Goal: Information Seeking & Learning: Learn about a topic

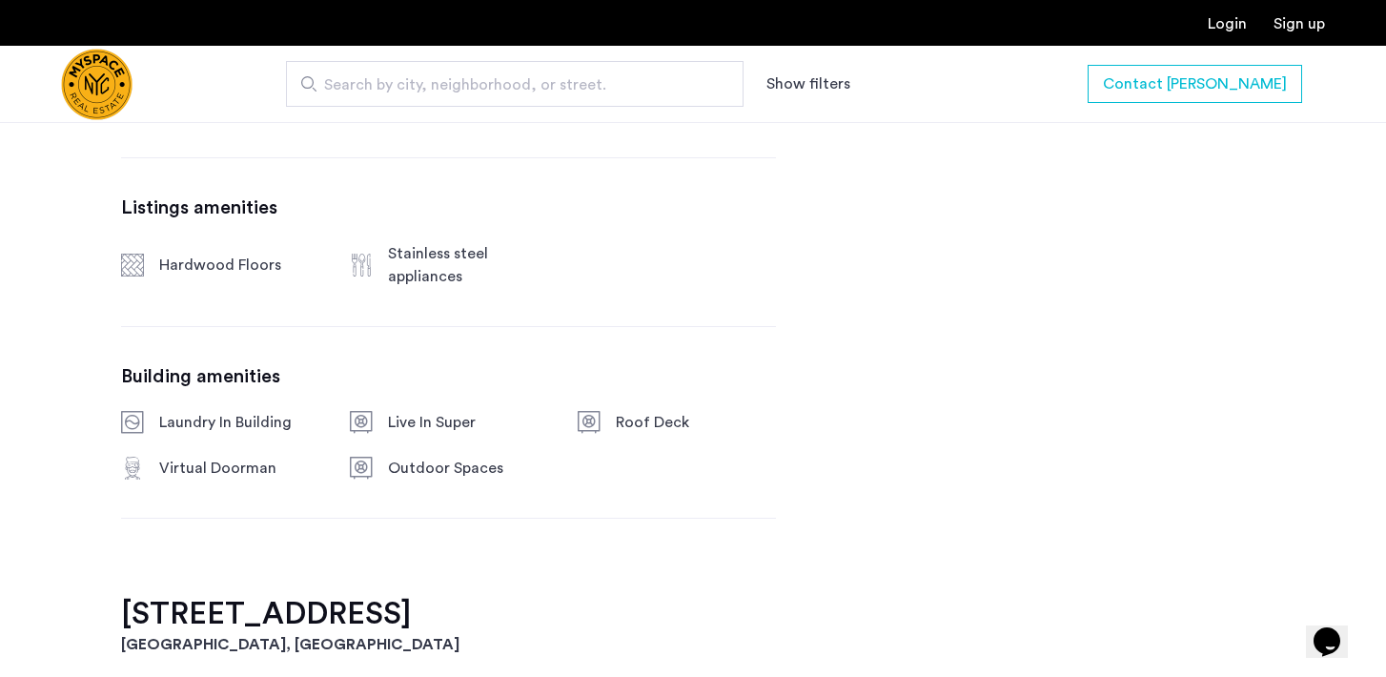
scroll to position [964, 0]
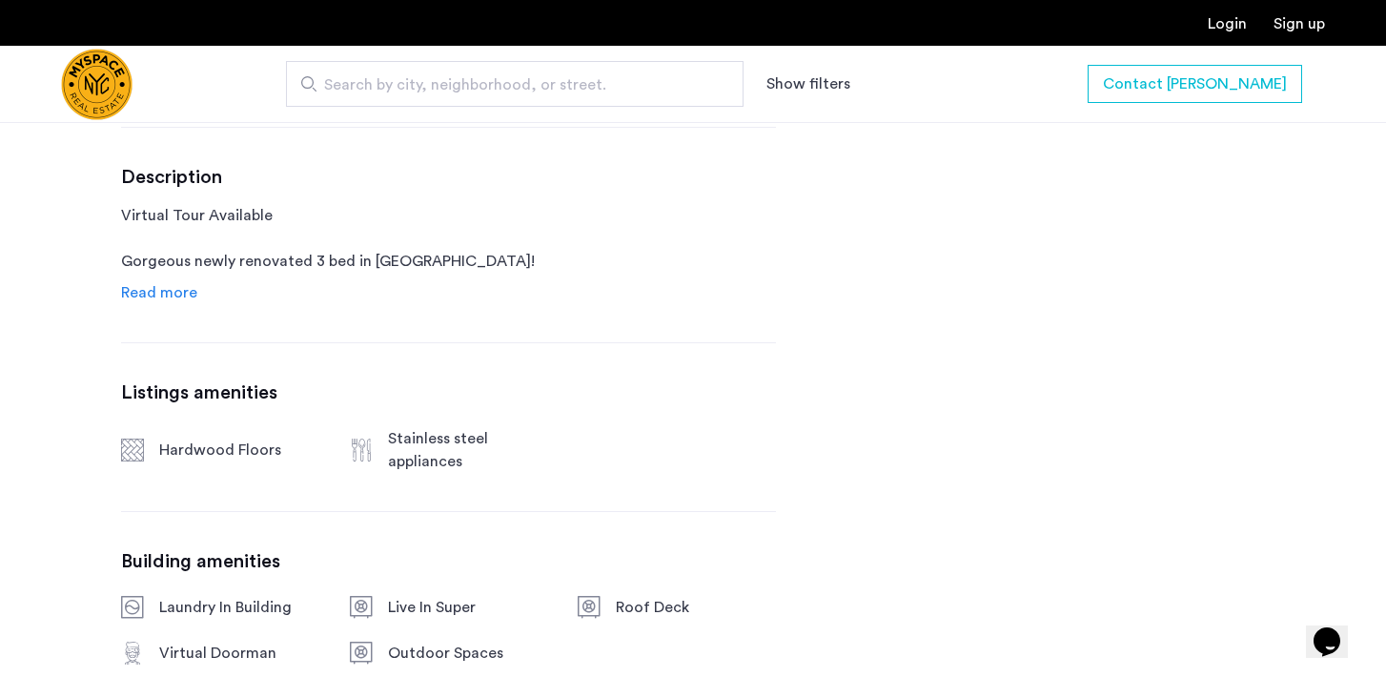
click at [190, 291] on span "Read more" at bounding box center [159, 292] width 76 height 15
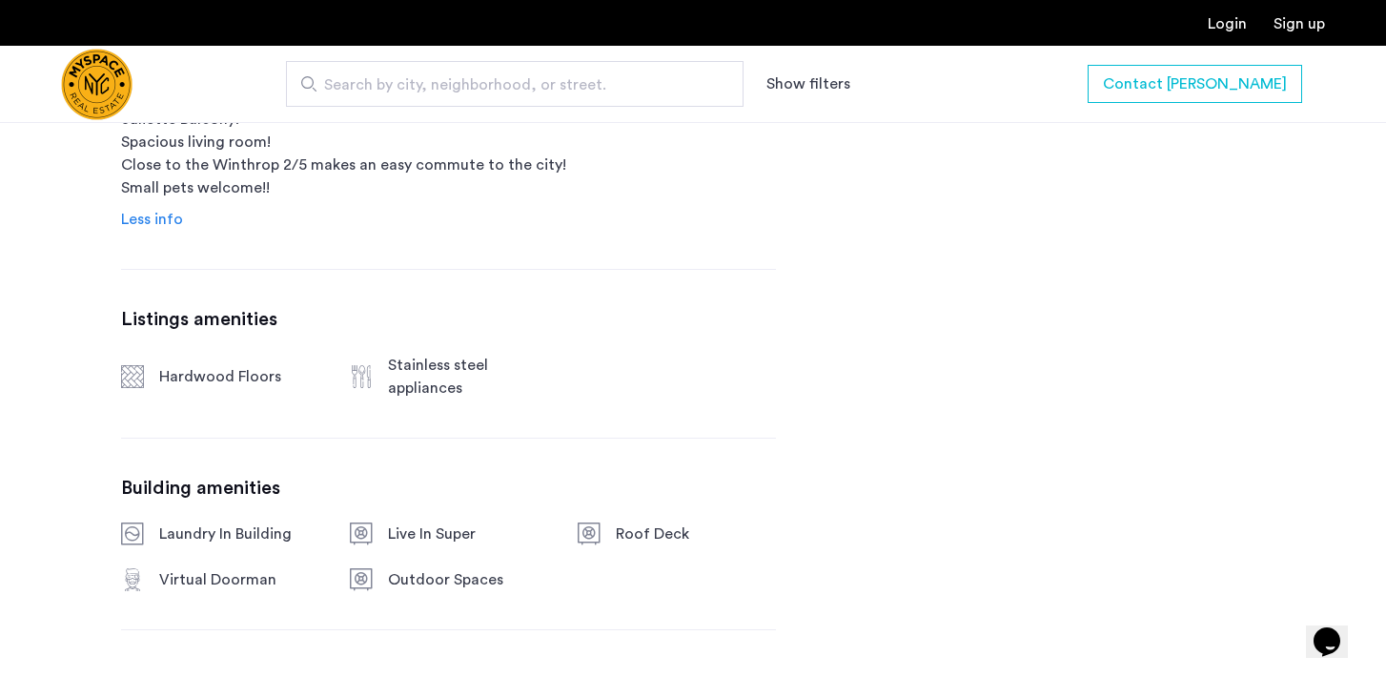
scroll to position [267, 0]
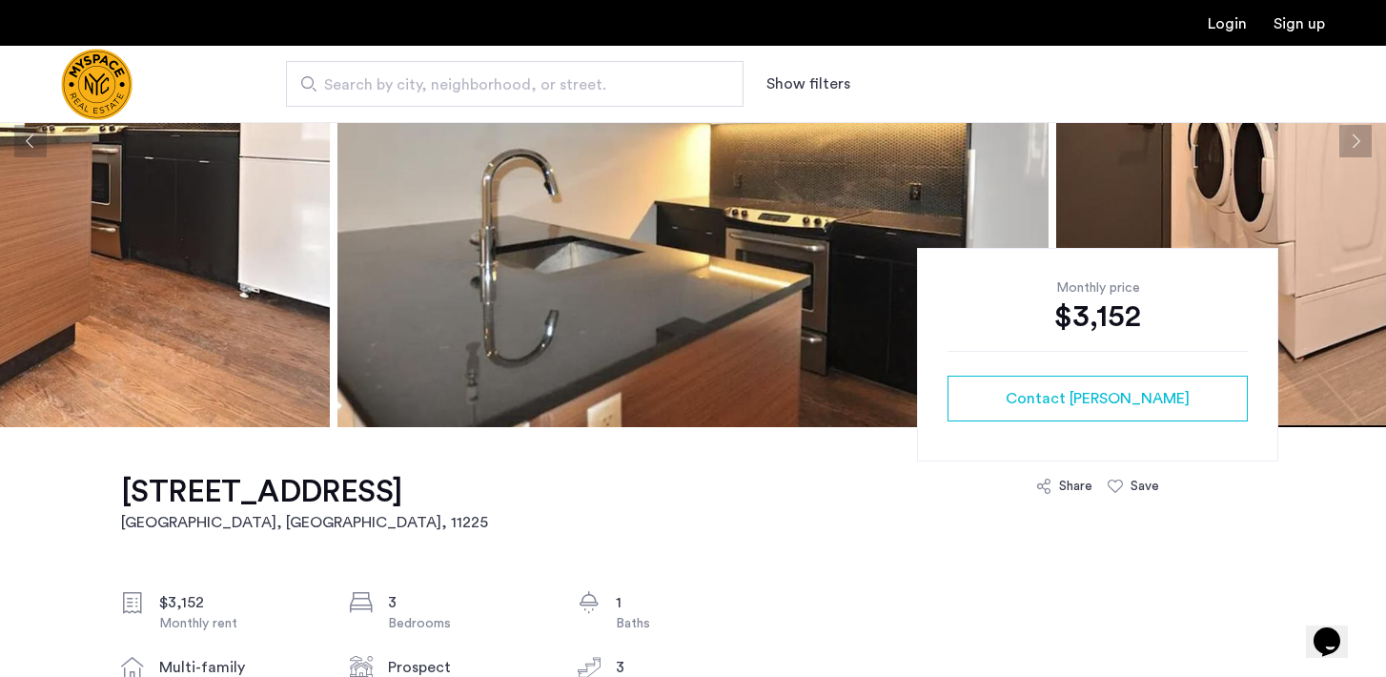
click at [683, 195] on img at bounding box center [692, 141] width 711 height 572
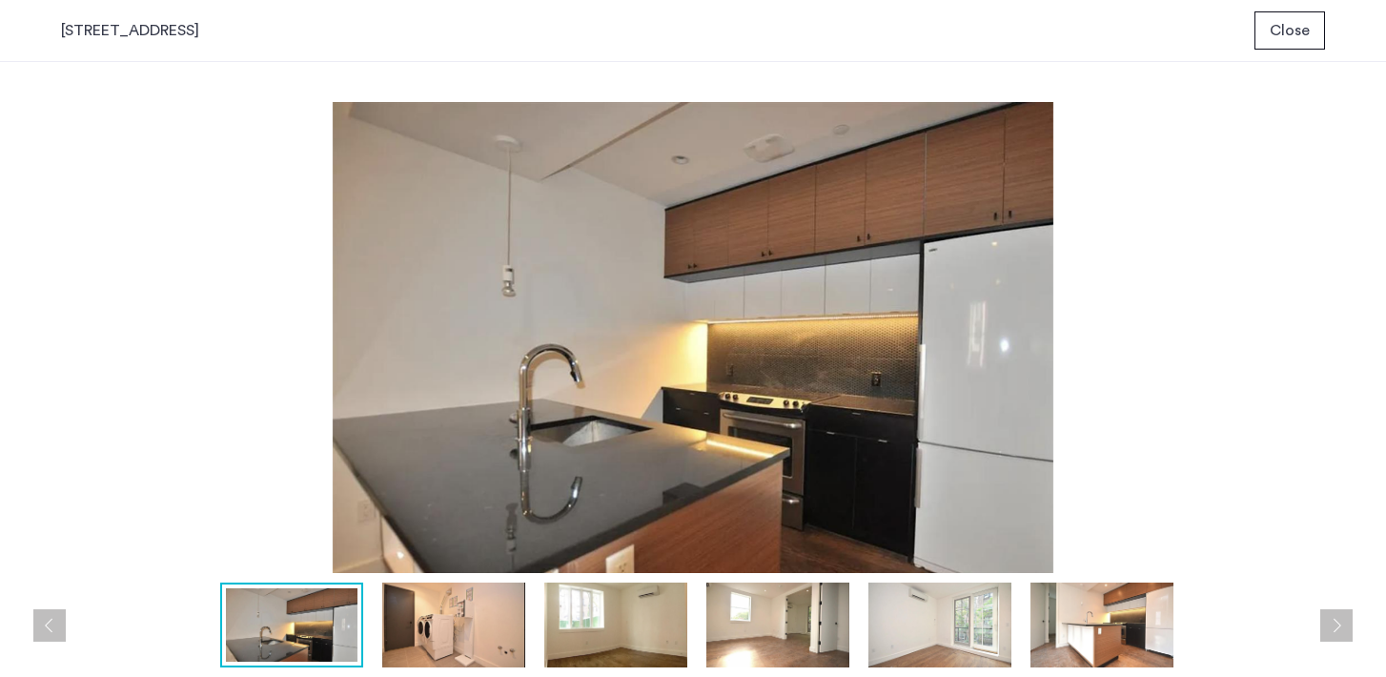
click at [478, 640] on img at bounding box center [453, 624] width 143 height 85
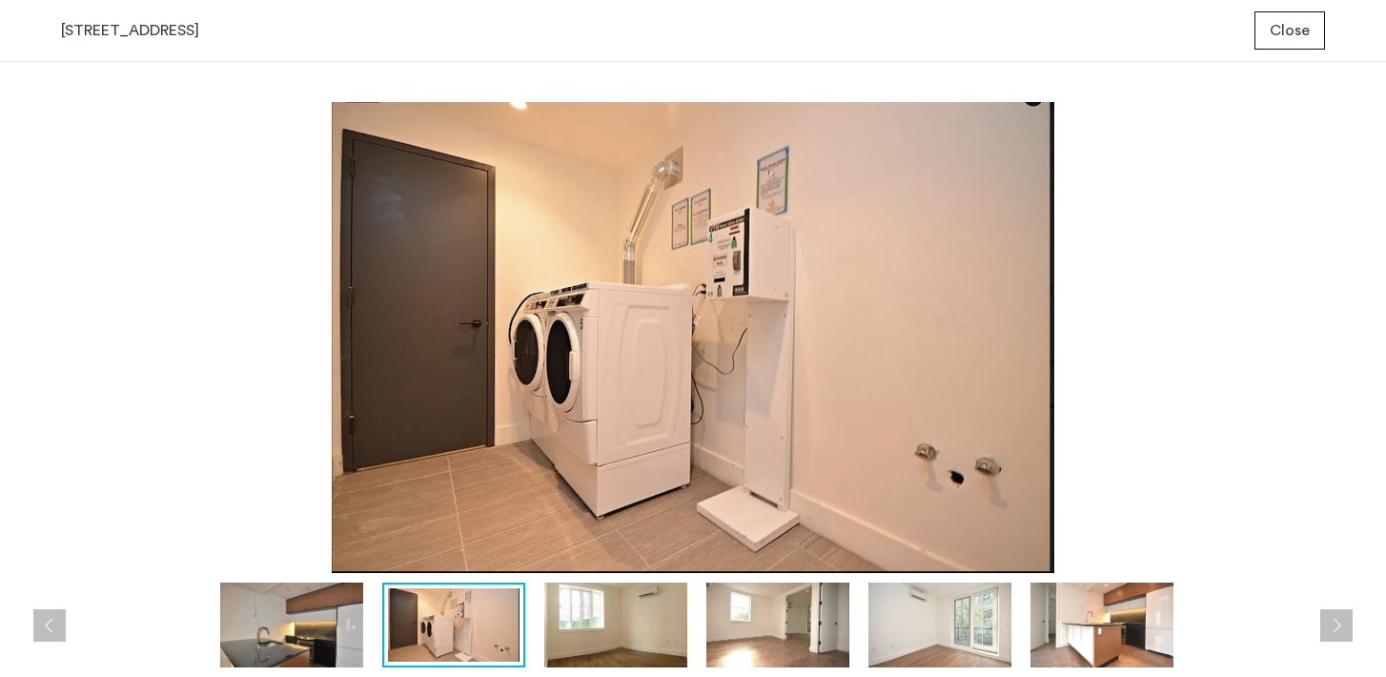
click at [640, 638] on img at bounding box center [615, 624] width 143 height 85
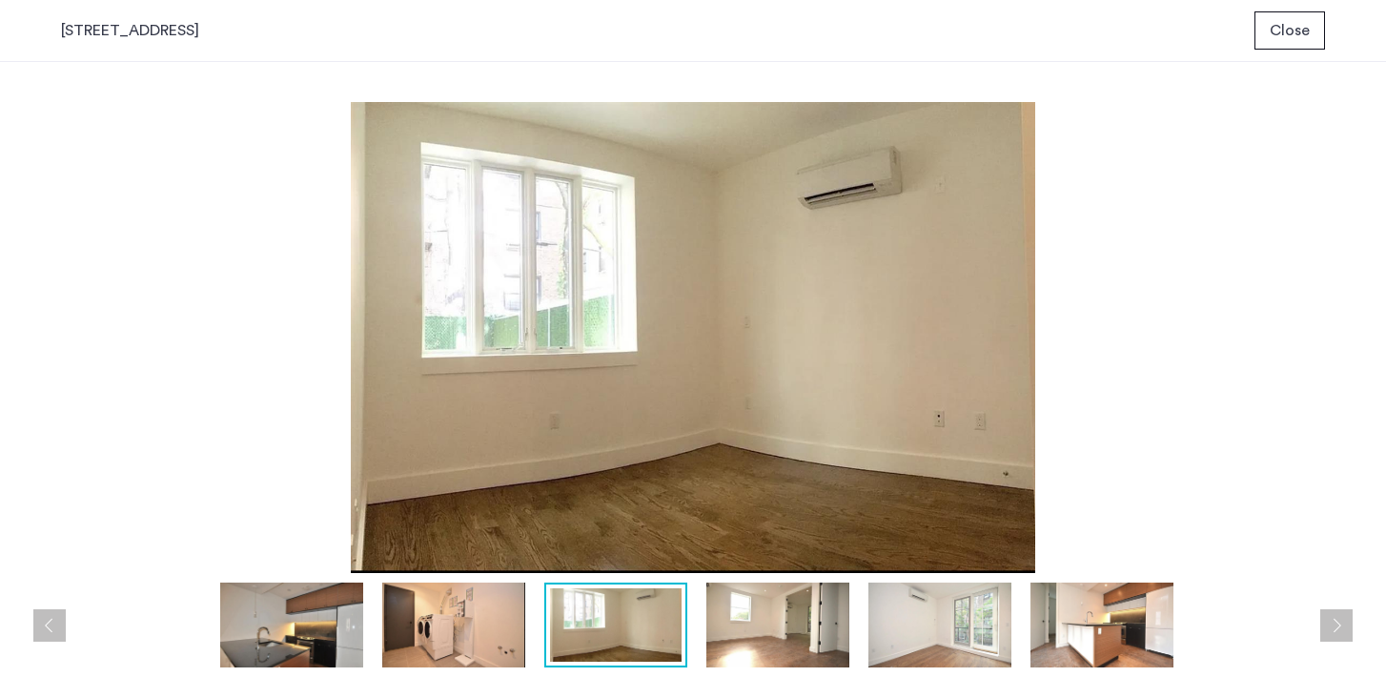
click at [729, 637] on img at bounding box center [777, 624] width 143 height 85
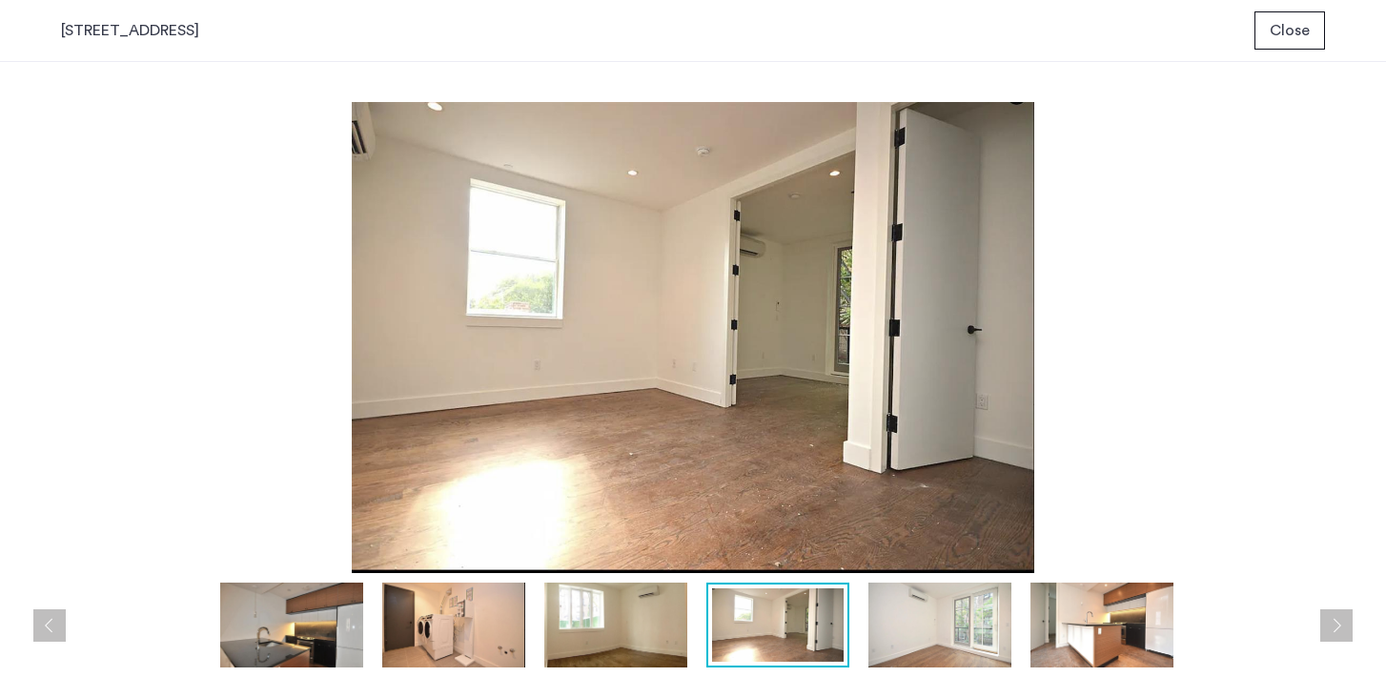
click at [955, 607] on img at bounding box center [939, 624] width 143 height 85
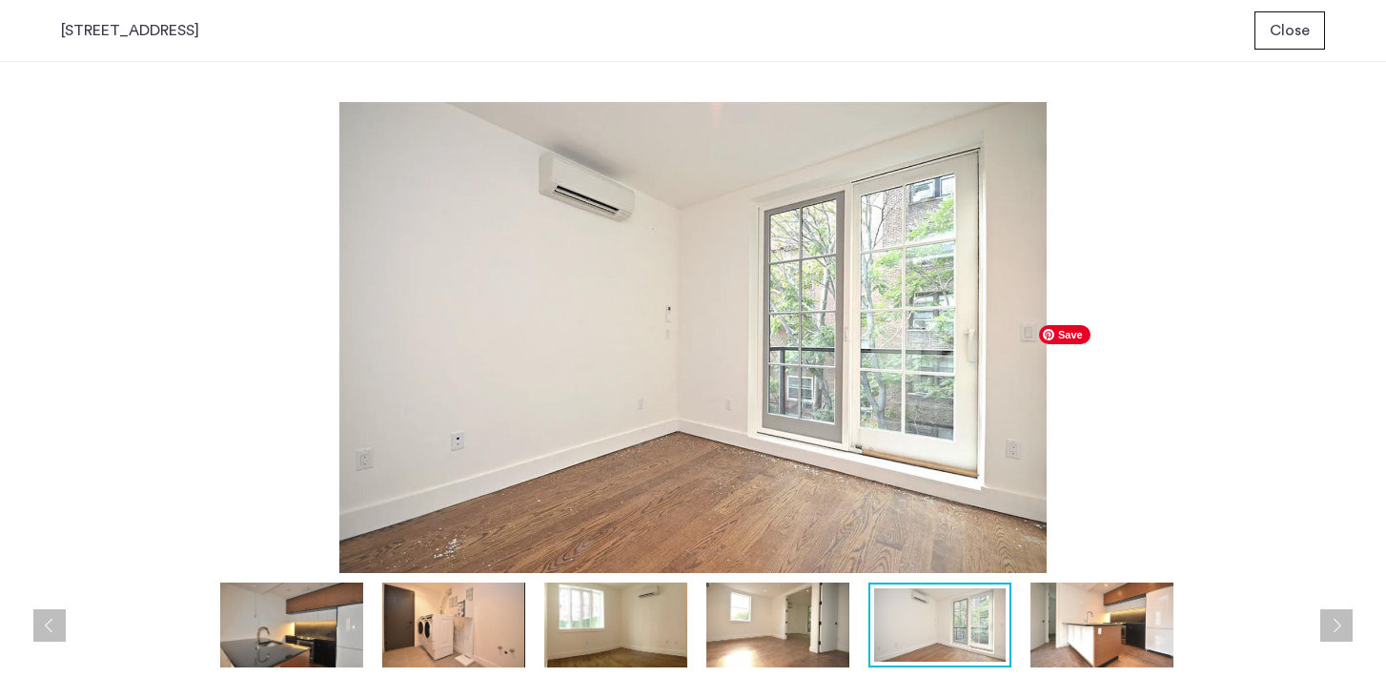
click at [1105, 618] on img at bounding box center [1101, 624] width 143 height 85
